Goal: Transaction & Acquisition: Purchase product/service

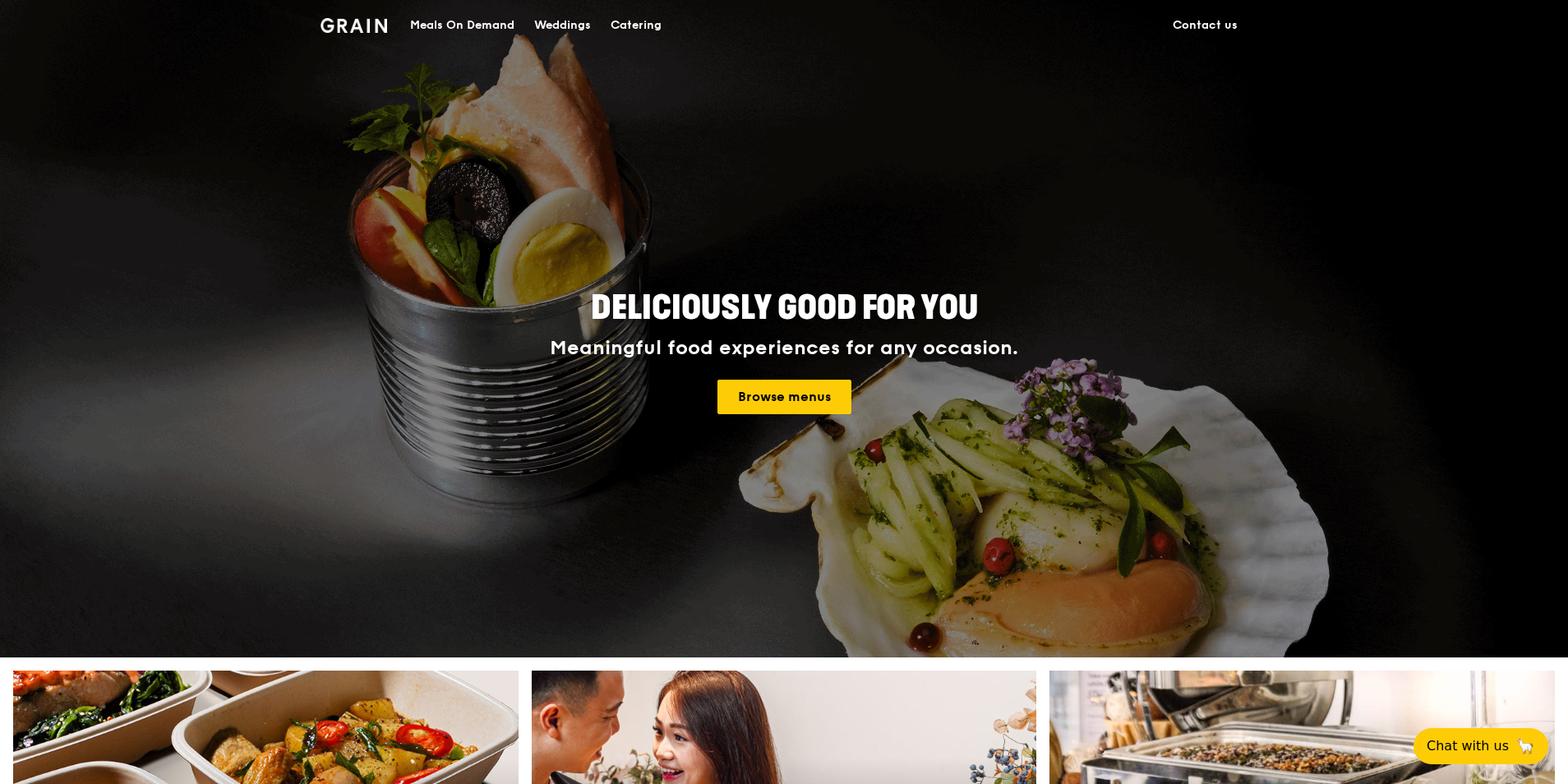
click at [478, 30] on div "Meals On Demand" at bounding box center [462, 26] width 104 height 49
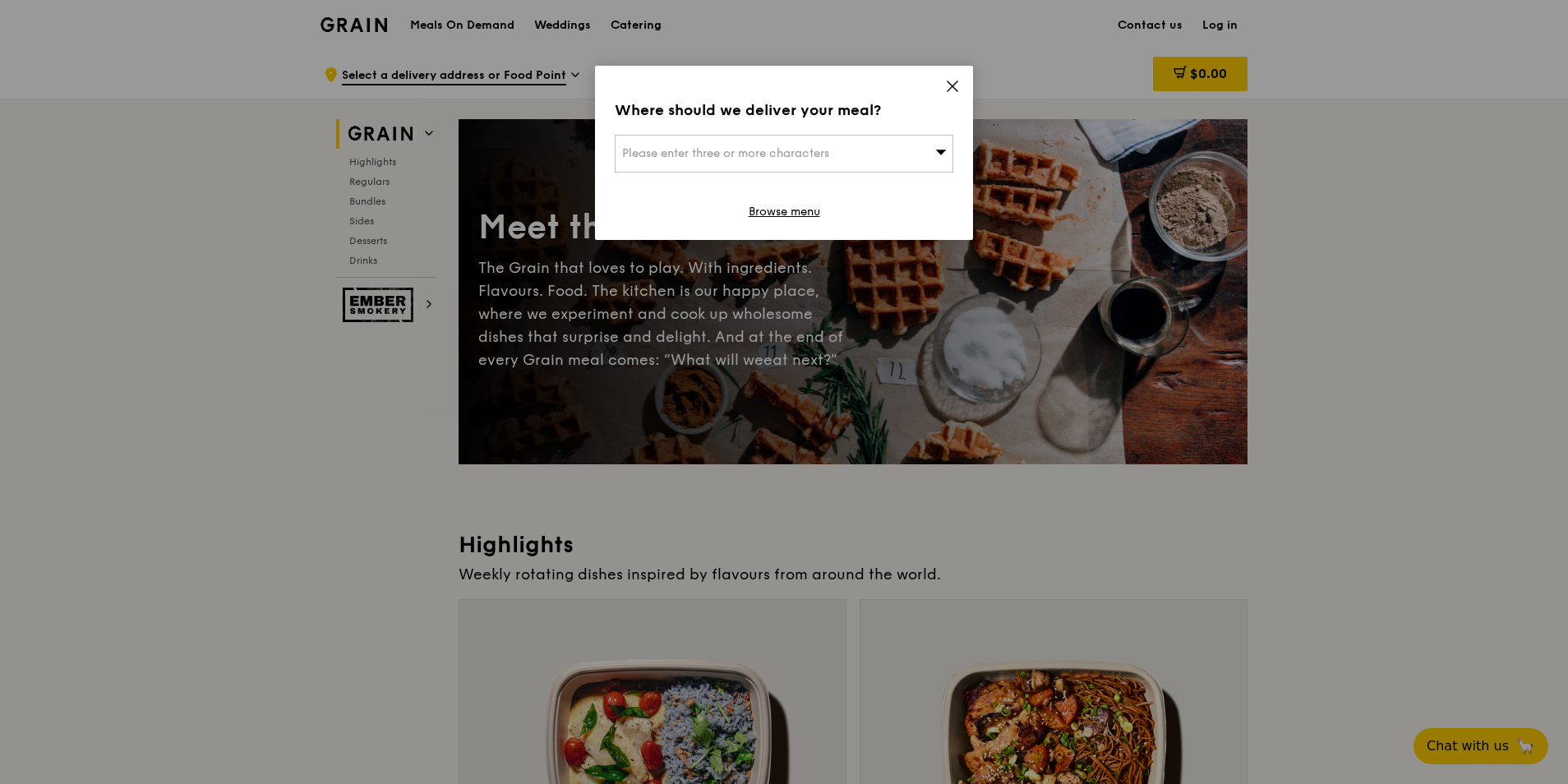
click at [822, 135] on div "Please enter three or more characters" at bounding box center [784, 153] width 339 height 38
click at [816, 157] on input "search" at bounding box center [784, 154] width 337 height 37
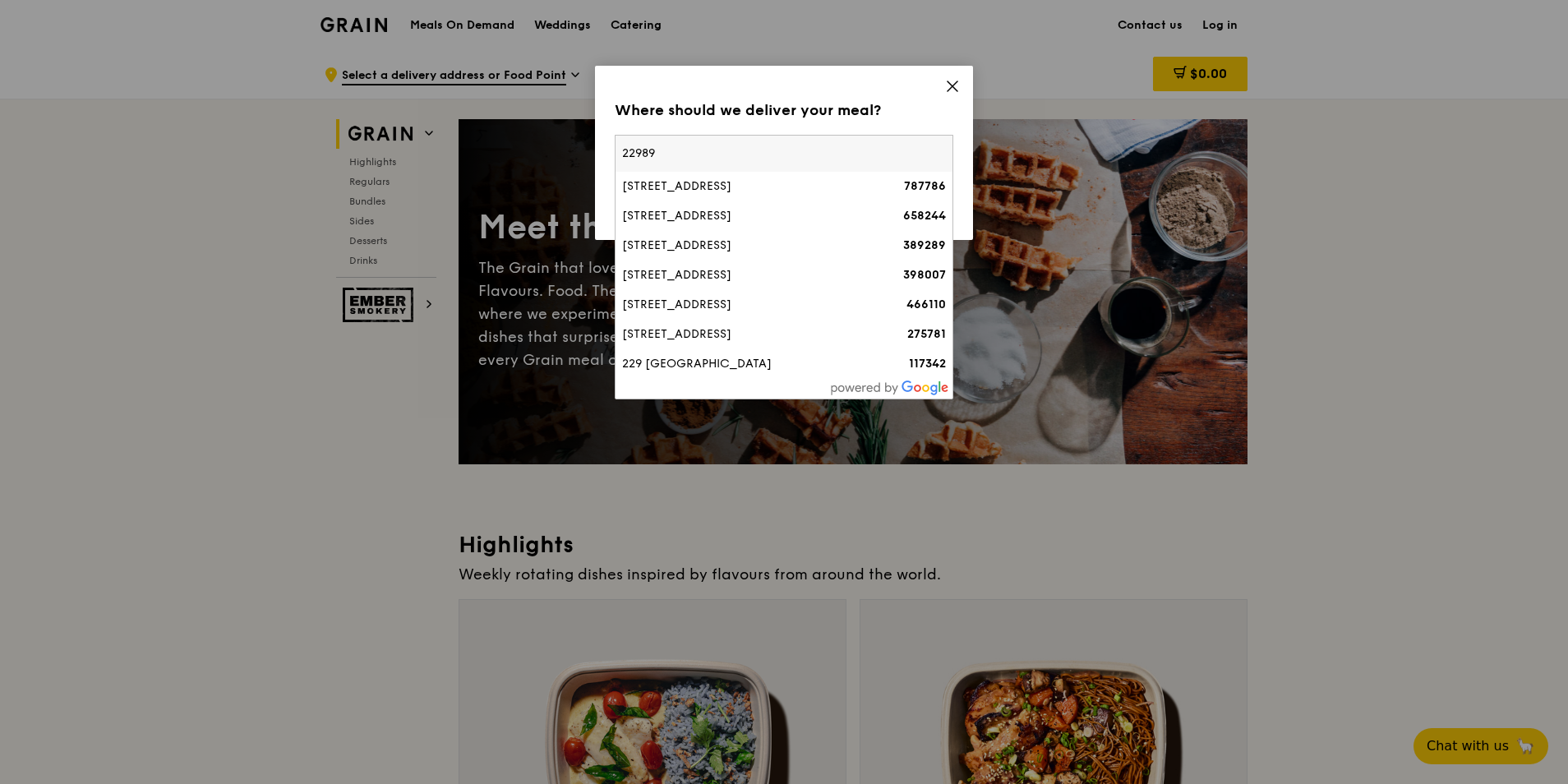
type input "229899"
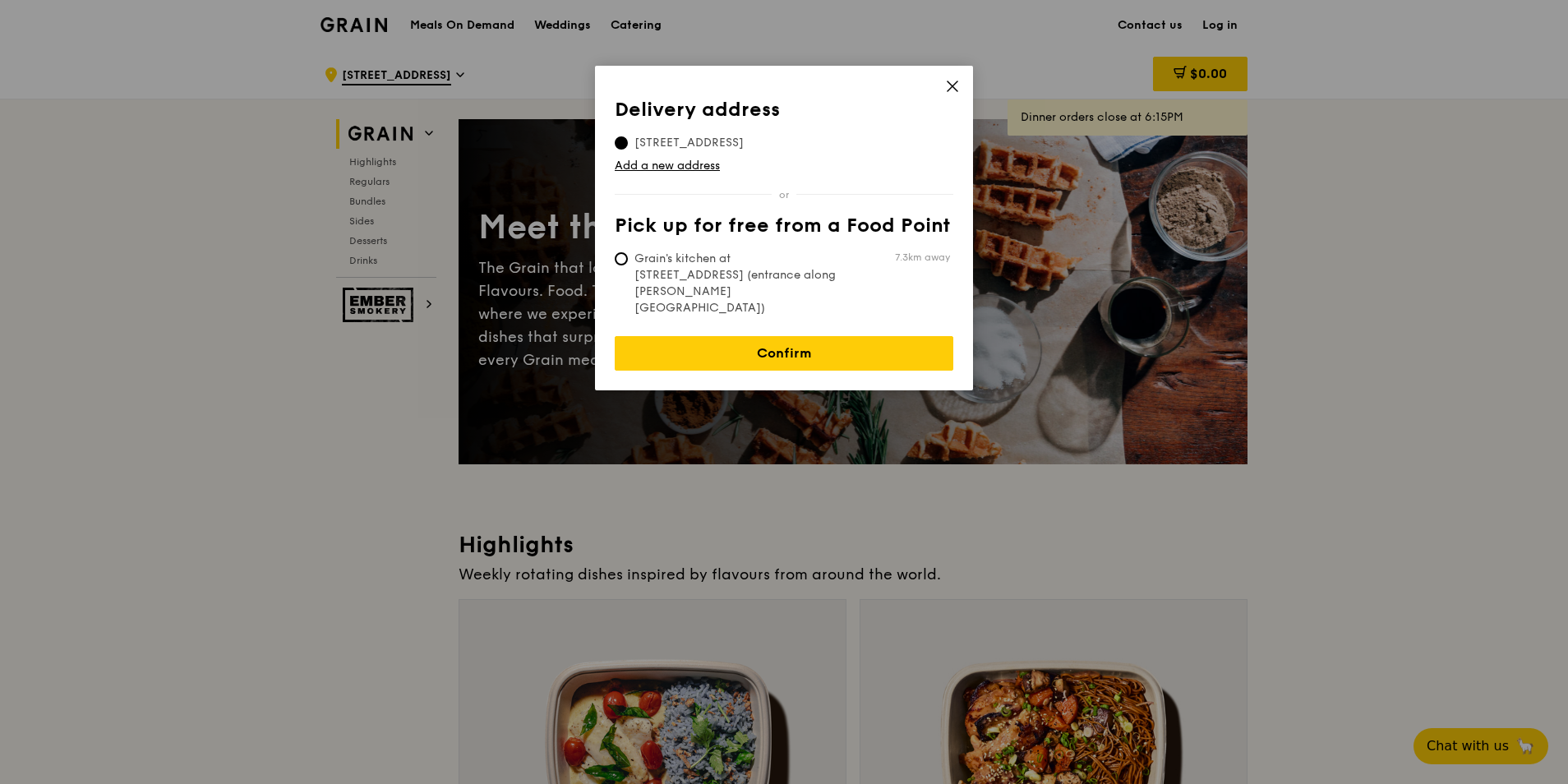
click at [797, 123] on th "Delivery address" at bounding box center [784, 114] width 339 height 29
click at [943, 84] on div "Delivery address Pick up for free from a Food Point Delivery address 229 Tagore…" at bounding box center [784, 228] width 378 height 325
click at [953, 88] on icon at bounding box center [952, 86] width 15 height 15
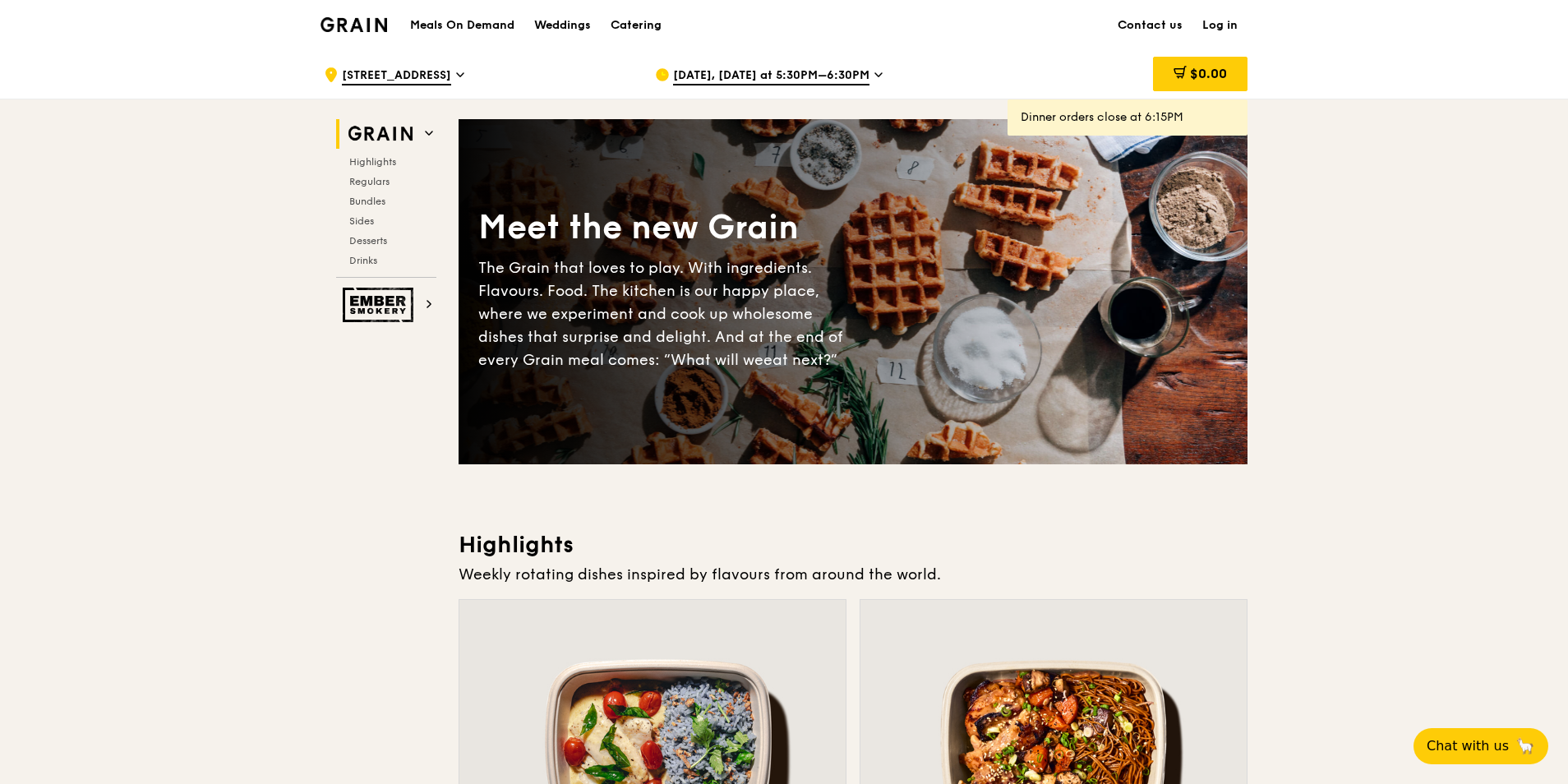
click at [450, 76] on span "229 Tagore Avenue" at bounding box center [395, 77] width 109 height 18
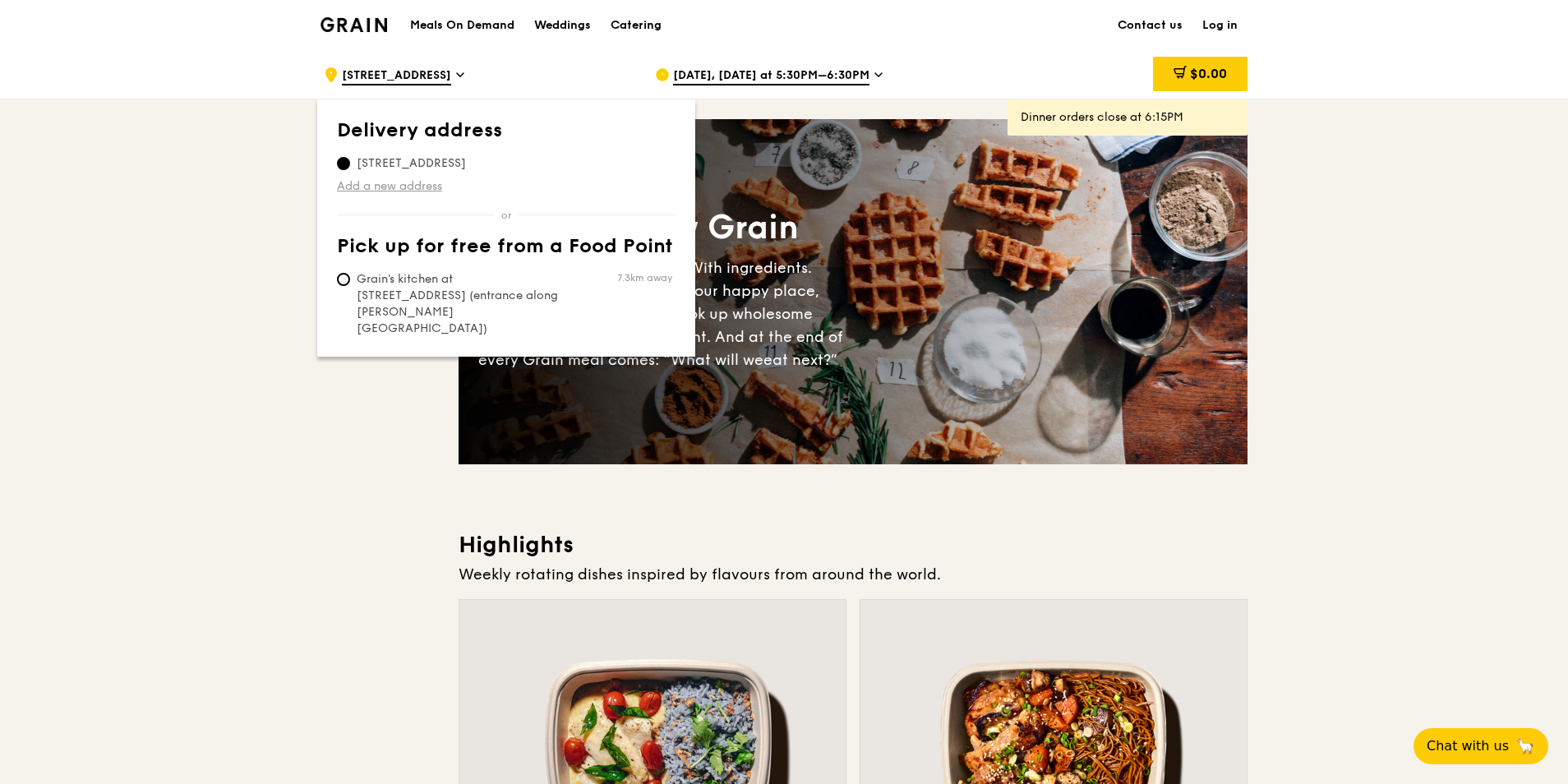
click at [428, 190] on link "Add a new address" at bounding box center [506, 187] width 339 height 16
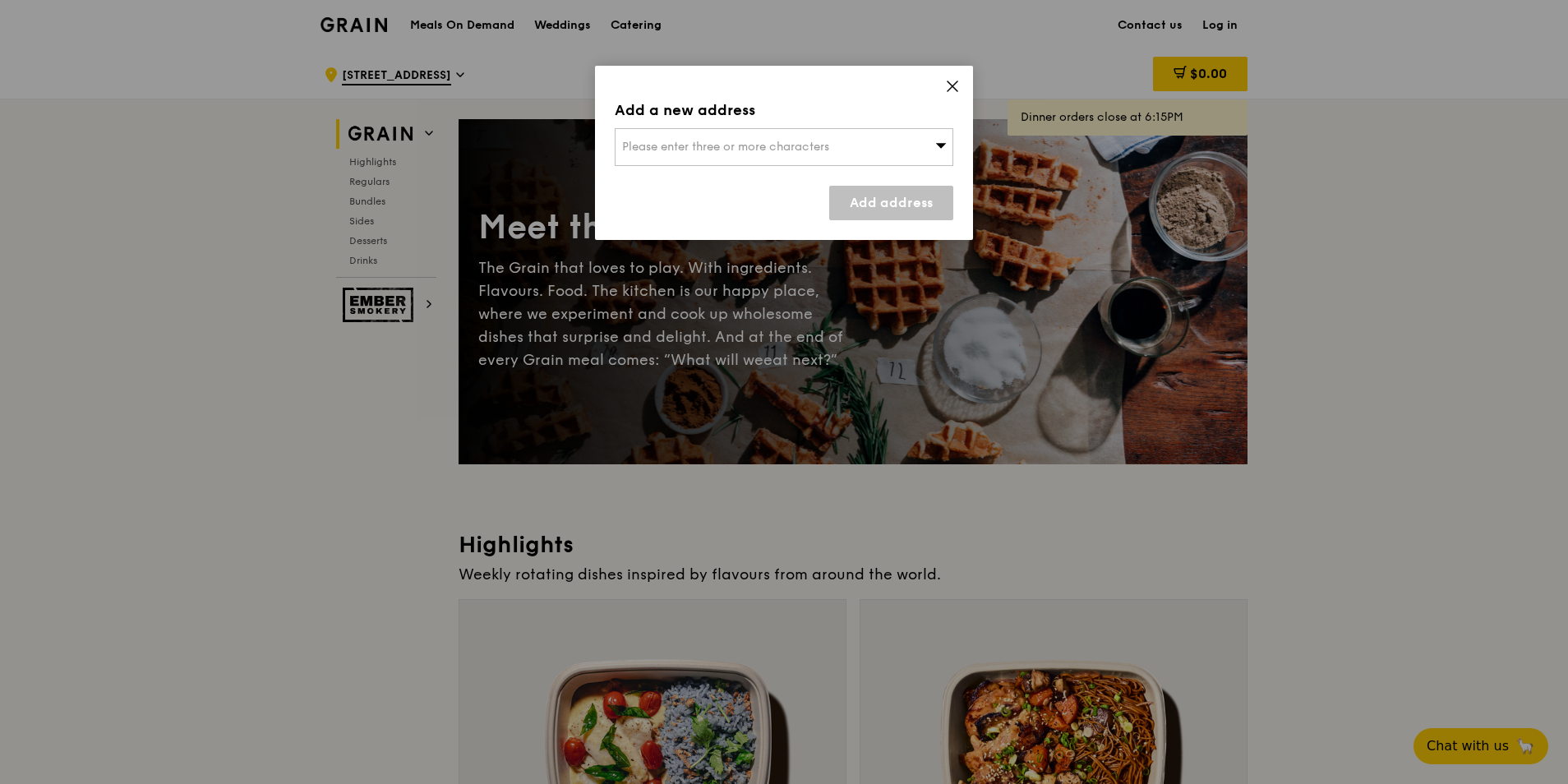
click at [780, 153] on span "Please enter three or more characters" at bounding box center [726, 147] width 207 height 14
type input "229899"
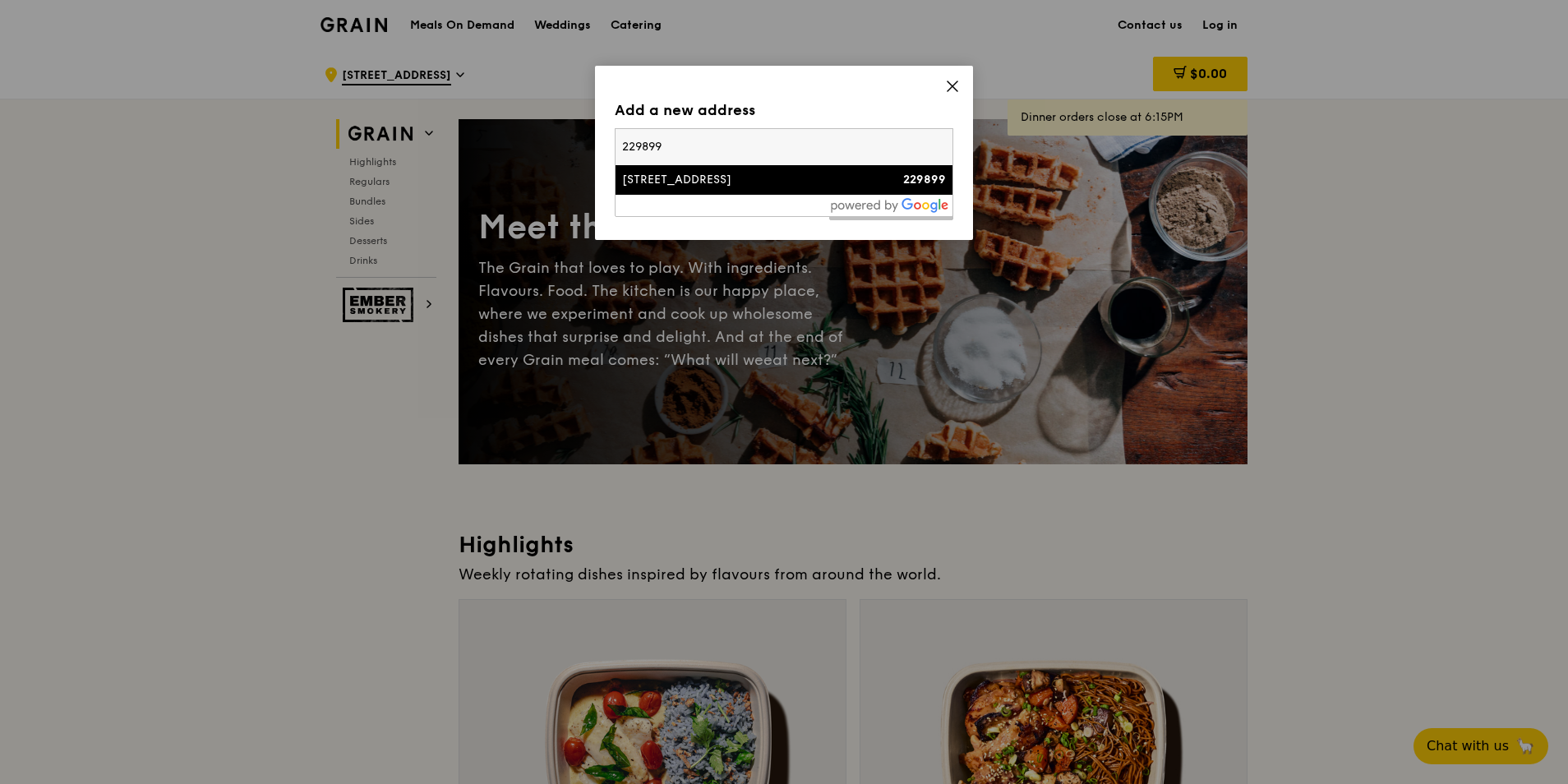
click at [770, 175] on div "100 Bukit Timah Road" at bounding box center [744, 180] width 243 height 16
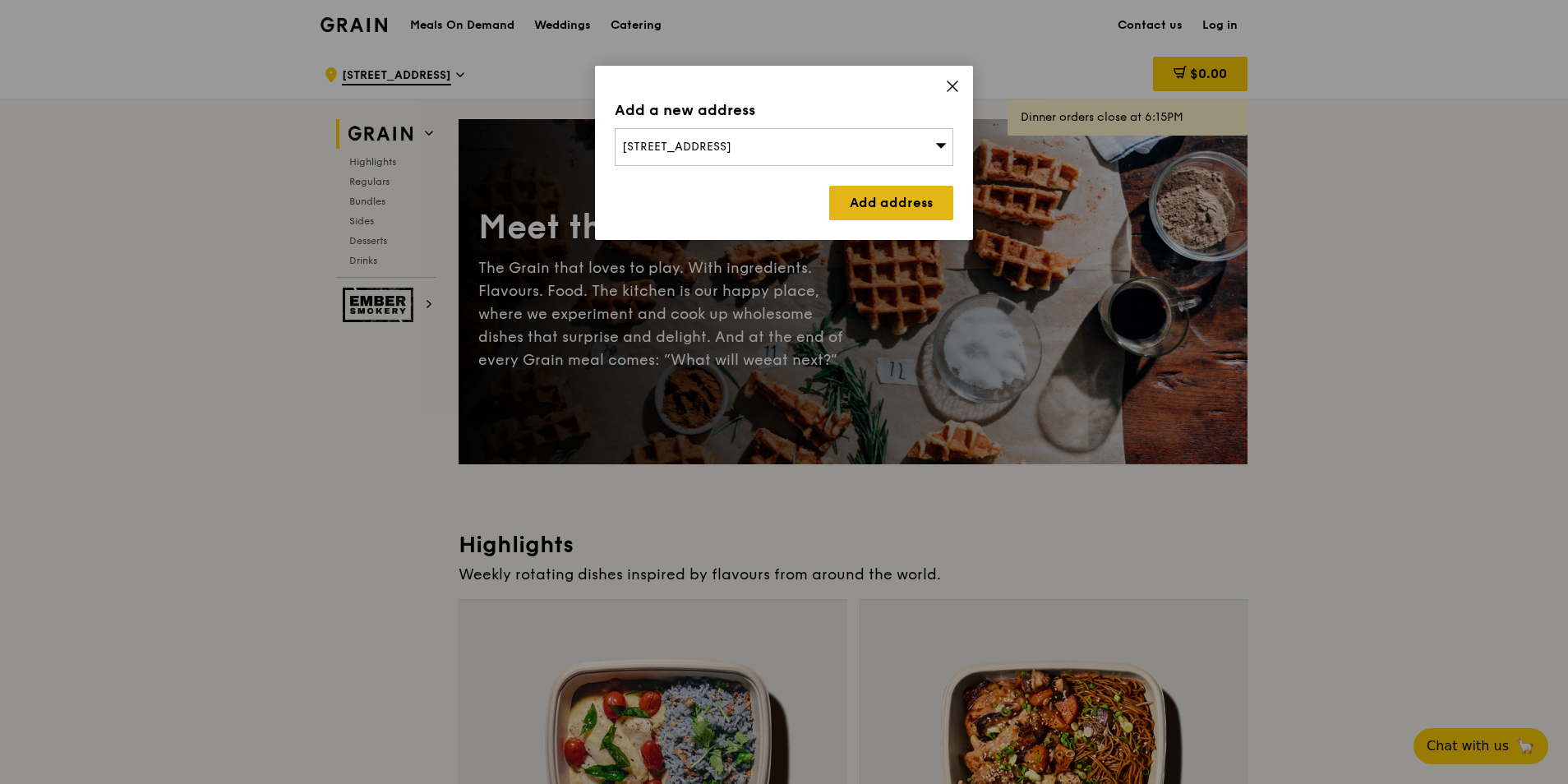
click at [895, 194] on link "Add address" at bounding box center [892, 203] width 124 height 35
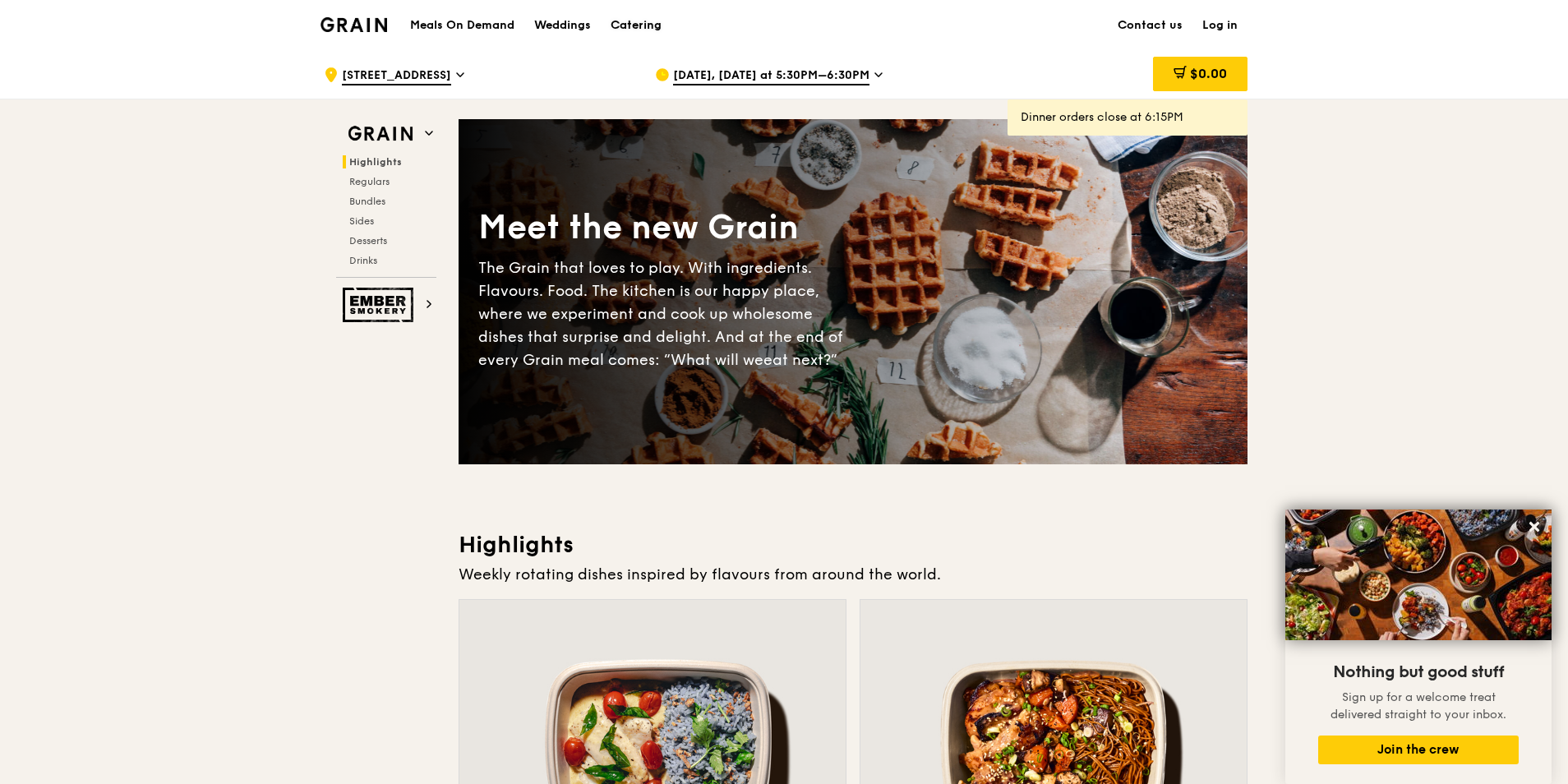
click at [618, 23] on div "Catering" at bounding box center [636, 26] width 51 height 49
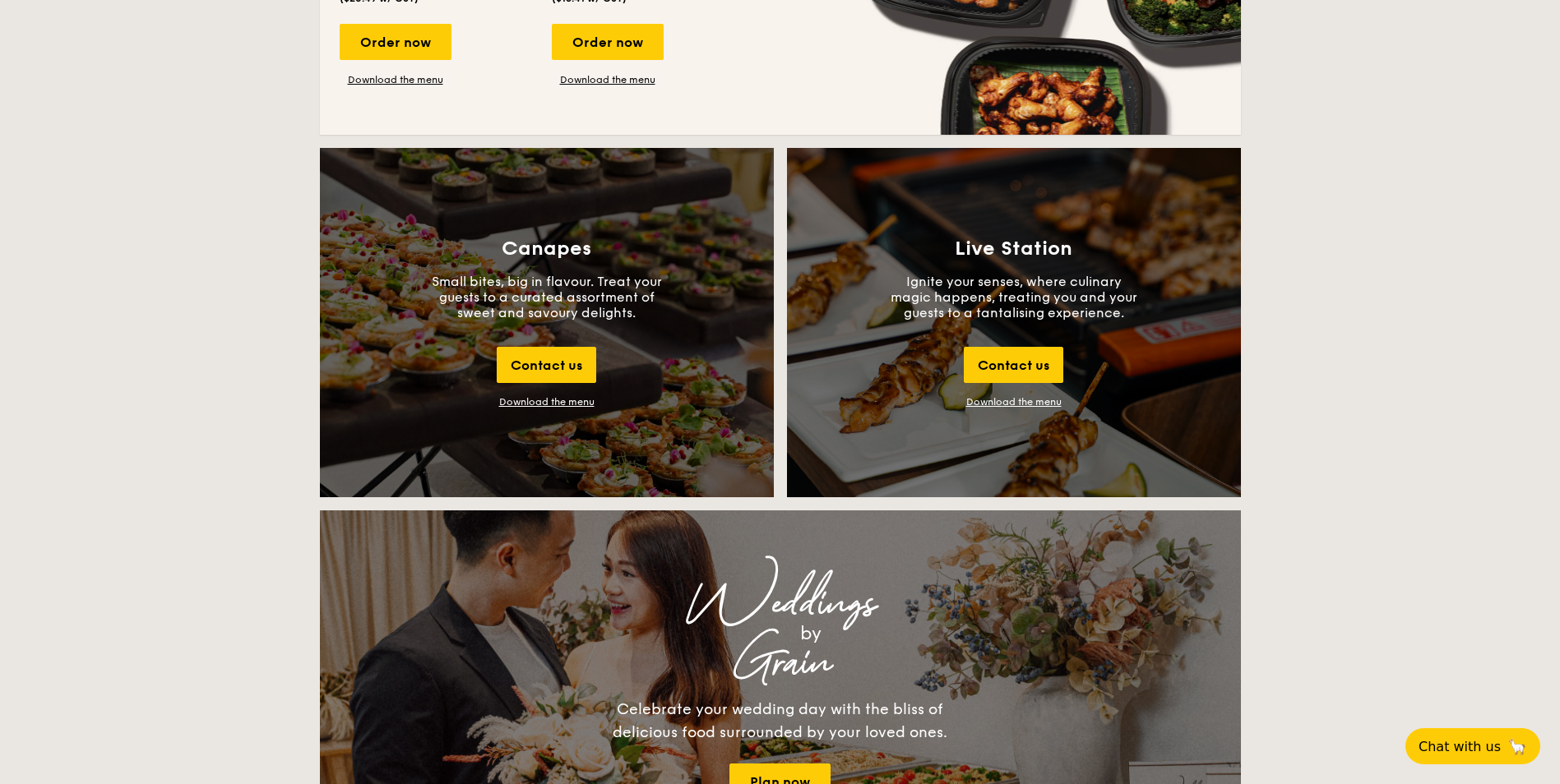
scroll to position [1645, 0]
